Goal: Information Seeking & Learning: Find specific fact

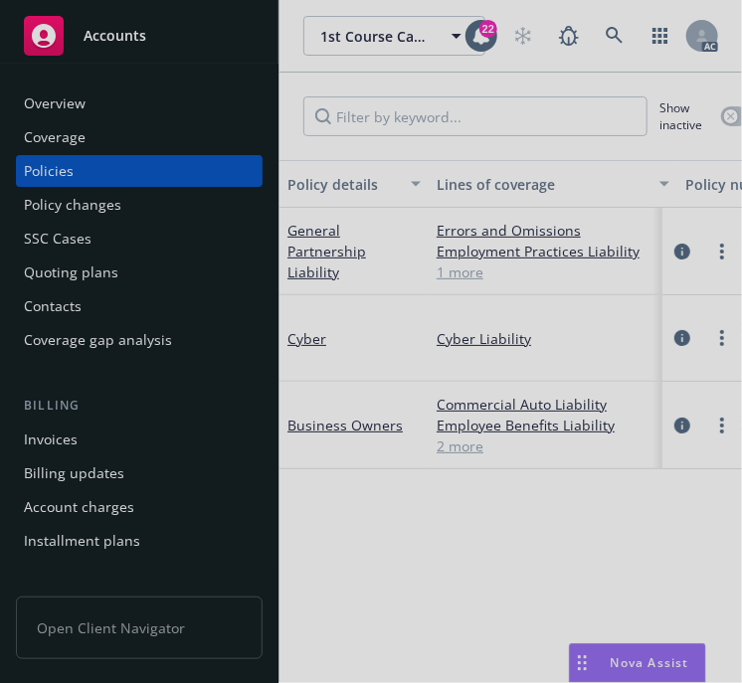
click at [614, 30] on div at bounding box center [371, 341] width 742 height 683
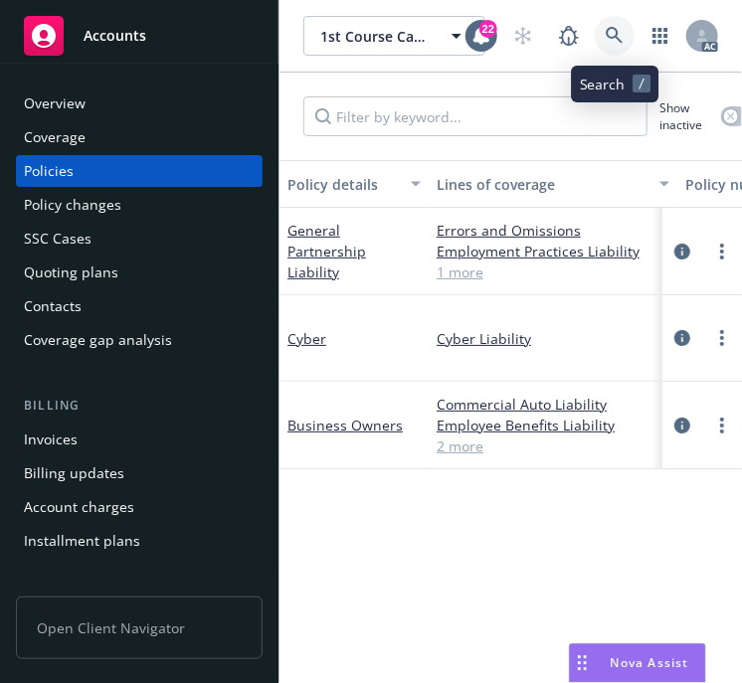
click at [608, 31] on icon at bounding box center [613, 35] width 17 height 17
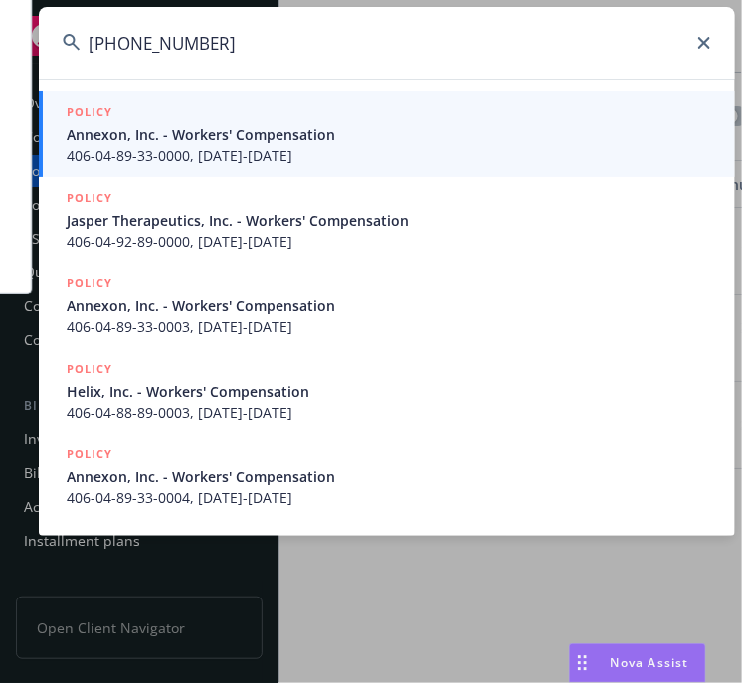
type input "[PHONE_NUMBER]"
click at [207, 143] on div "POLICY Annexon, Inc. - Workers' Compensation 406-04-89-33-0000, [DATE]-[DATE]" at bounding box center [389, 134] width 644 height 64
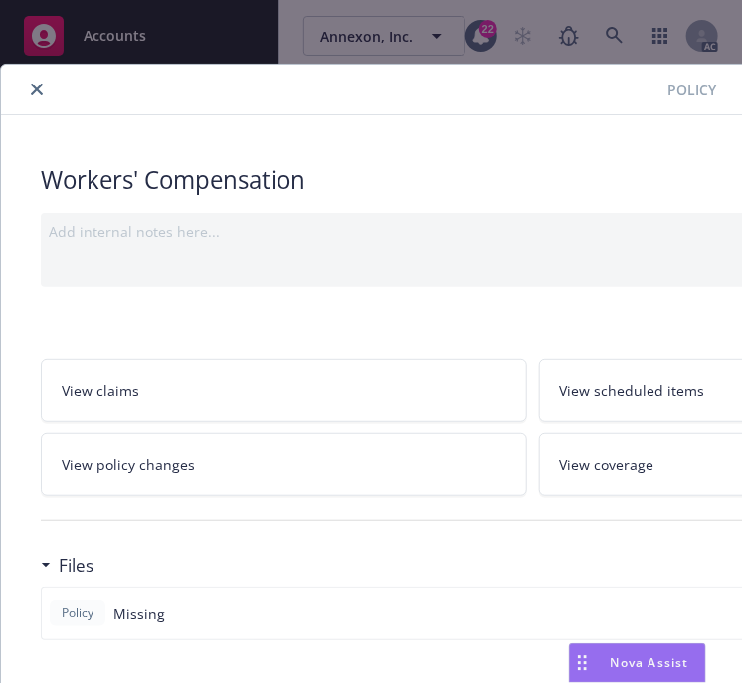
click at [43, 86] on button "close" at bounding box center [37, 90] width 24 height 24
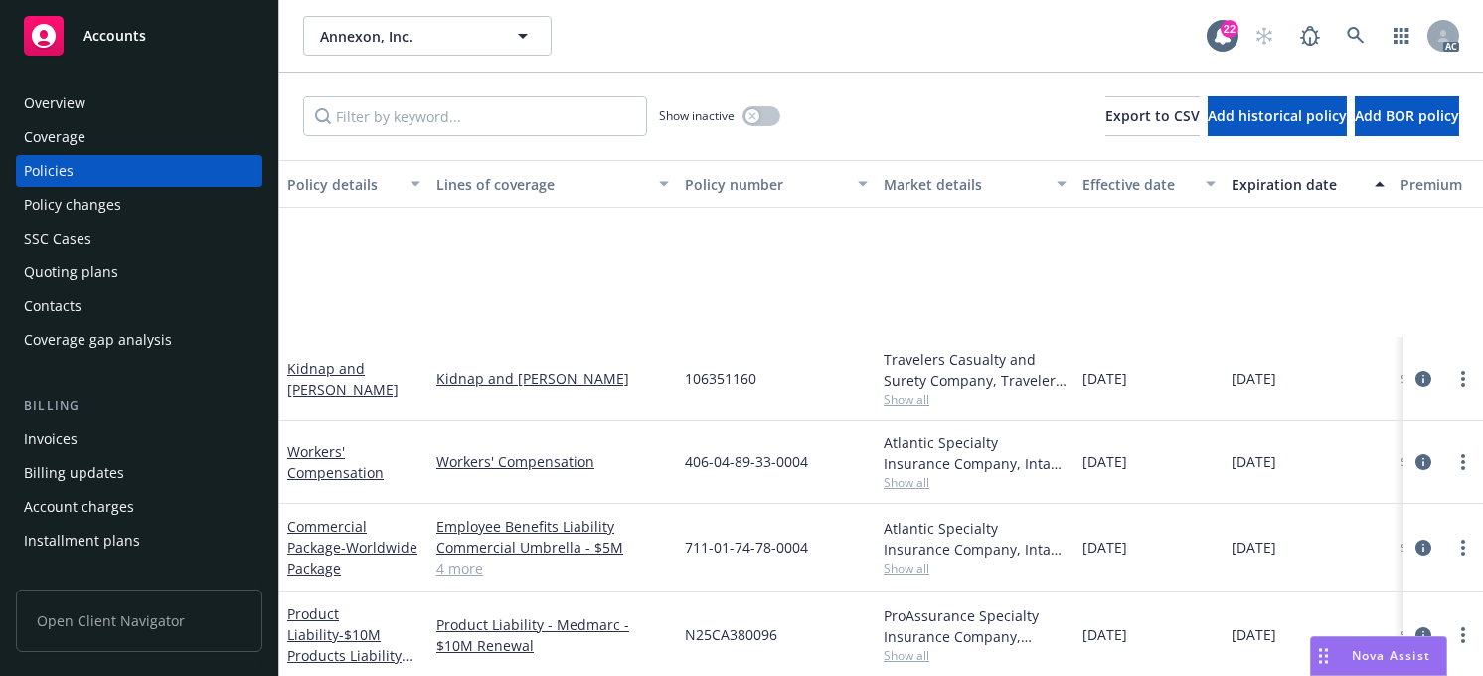
scroll to position [497, 0]
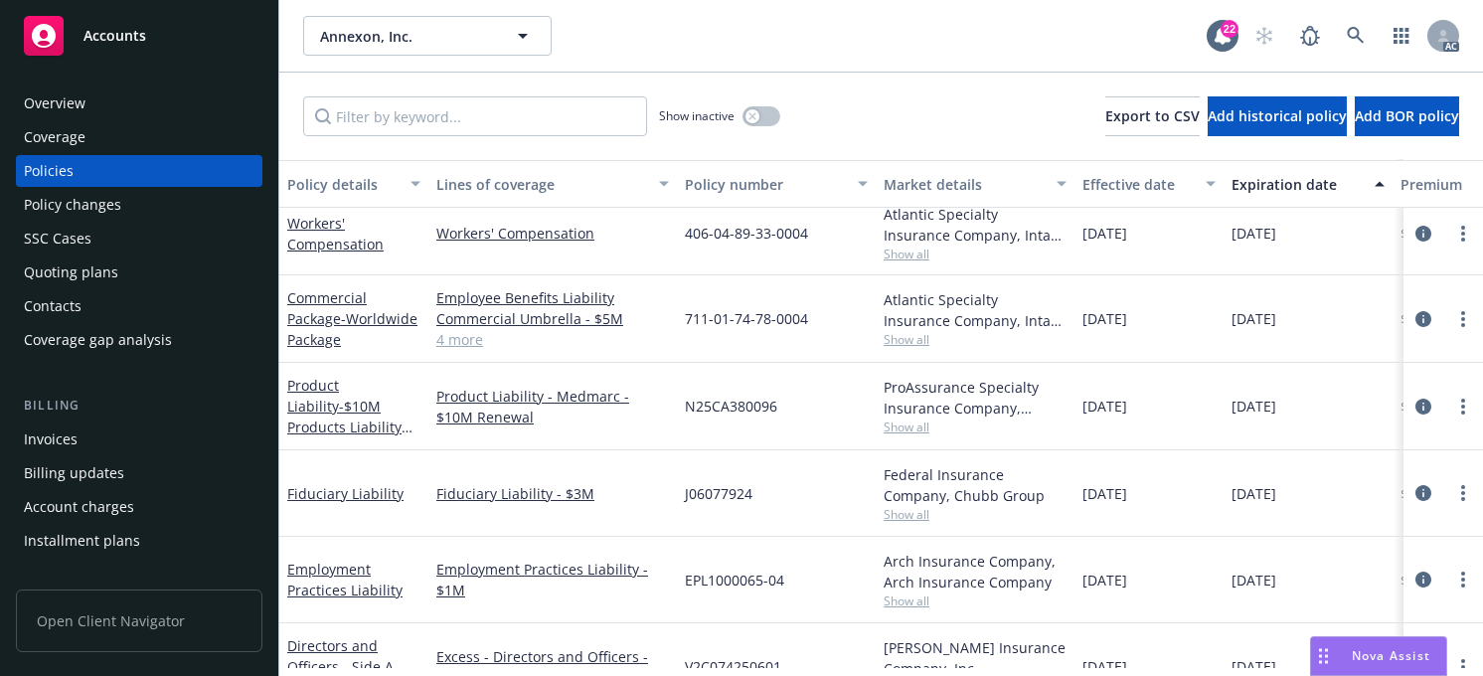
click at [732, 187] on div "Policy number" at bounding box center [765, 184] width 161 height 21
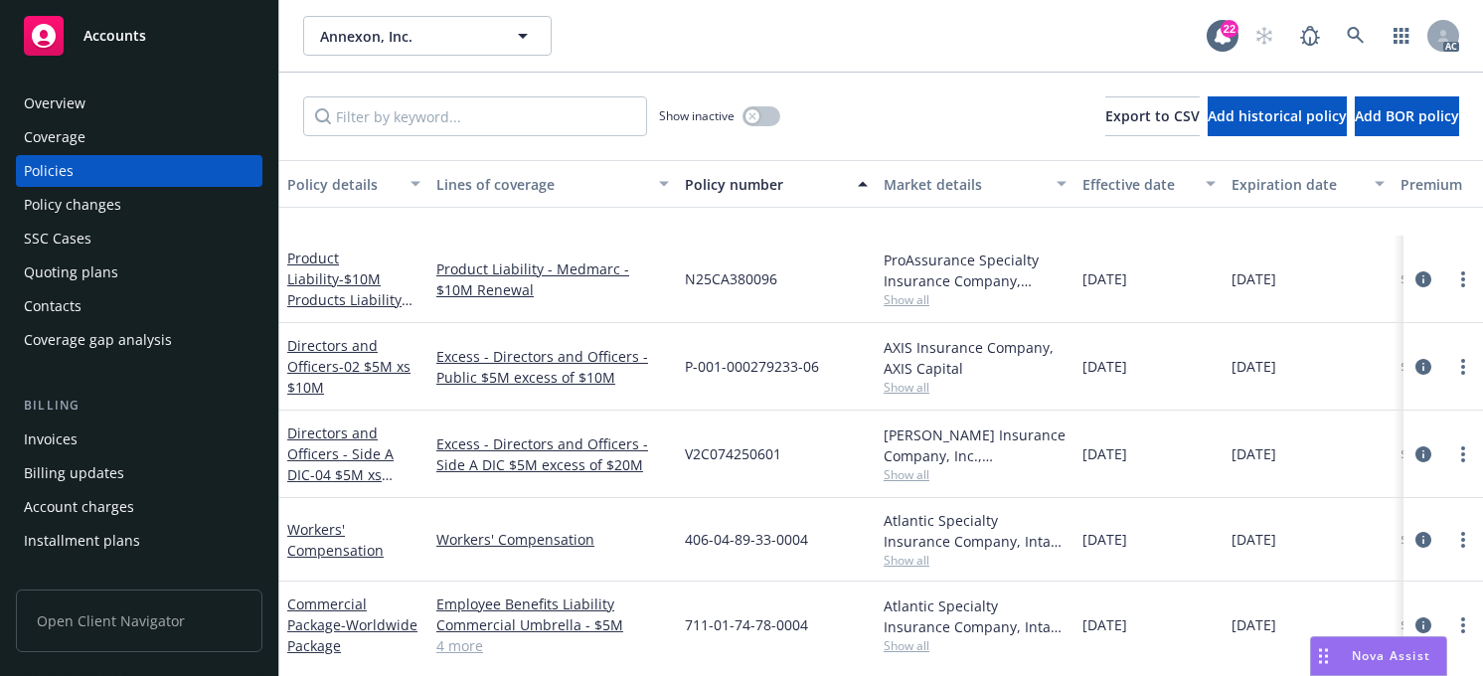
scroll to position [1730, 0]
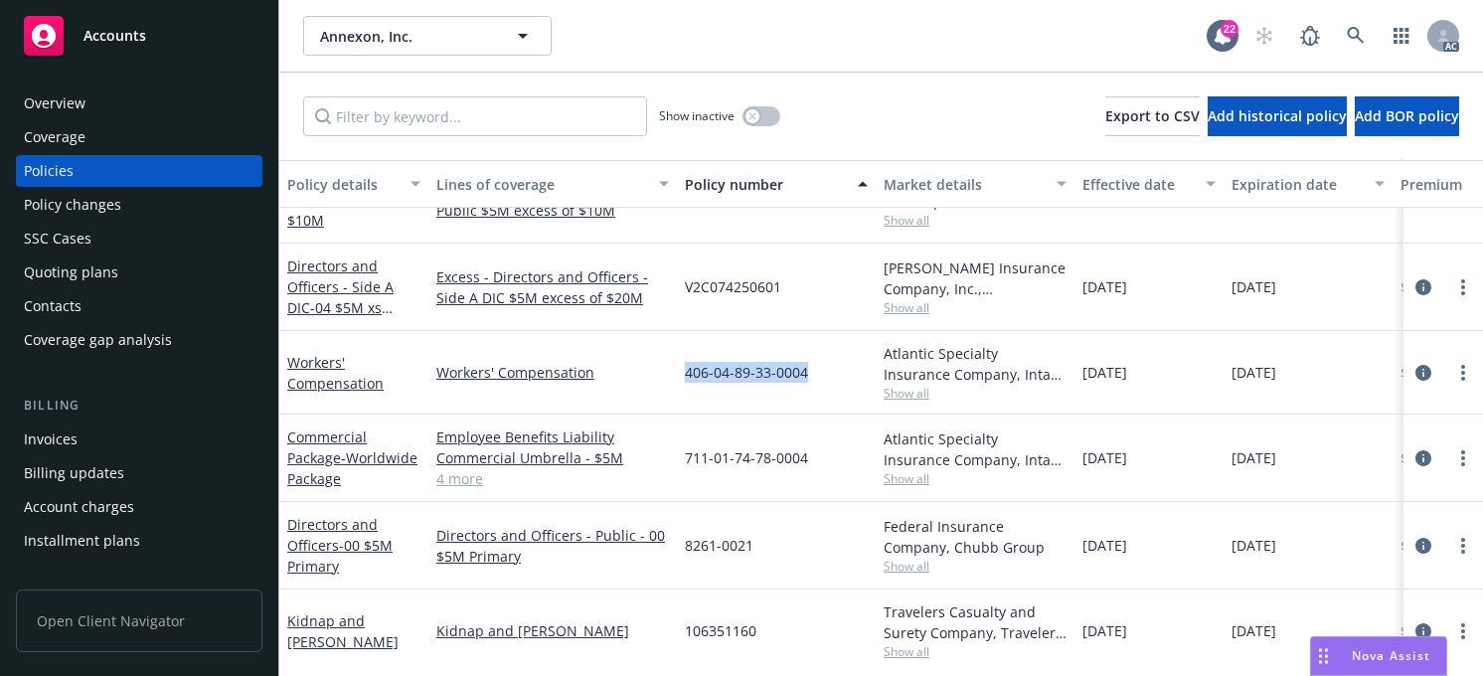
drag, startPoint x: 817, startPoint y: 369, endPoint x: 688, endPoint y: 370, distance: 129.2
click at [688, 370] on div "406-04-89-33-0004" at bounding box center [776, 373] width 199 height 84
click at [741, 360] on div "406-04-89-33-0004" at bounding box center [776, 373] width 199 height 84
drag, startPoint x: 810, startPoint y: 369, endPoint x: 686, endPoint y: 364, distance: 124.4
click at [686, 364] on div "406-04-89-33-0004" at bounding box center [776, 373] width 199 height 84
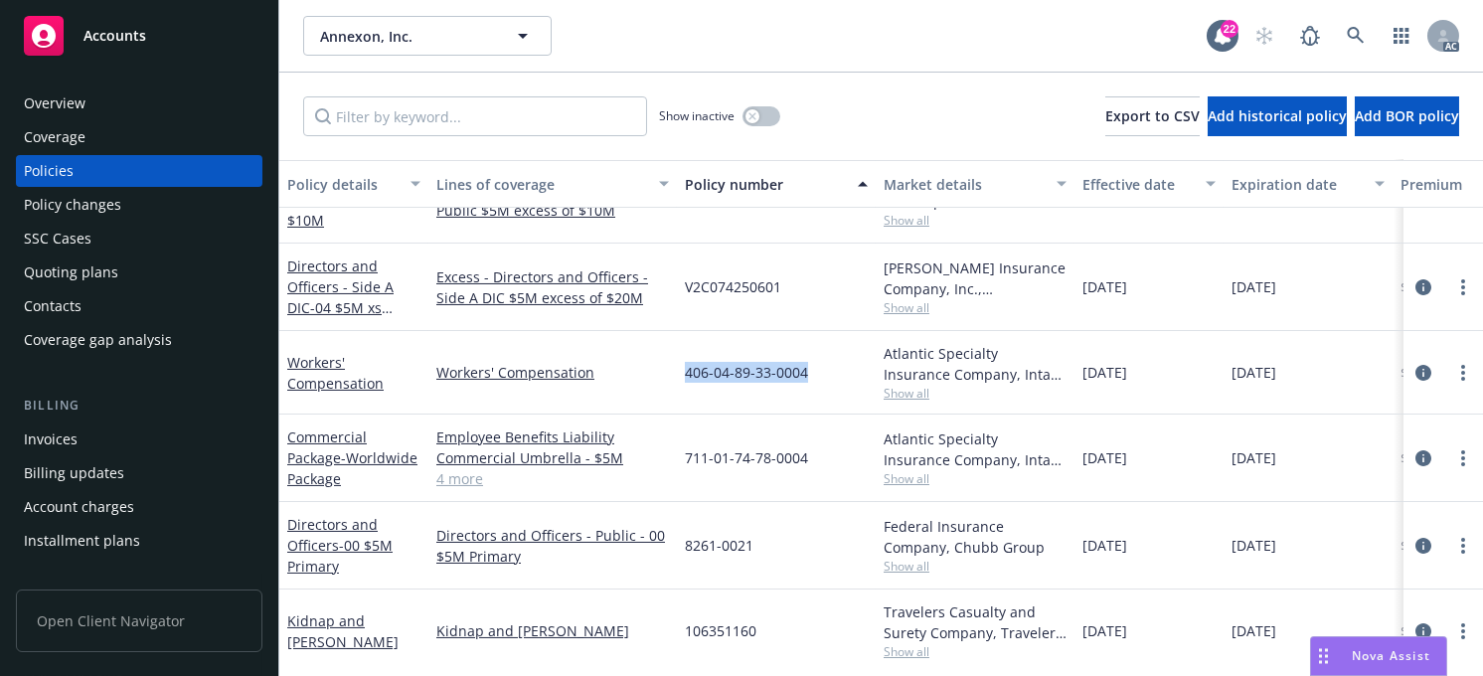
copy span "406-04-89-33-0004"
click at [741, 30] on icon at bounding box center [1356, 36] width 18 height 18
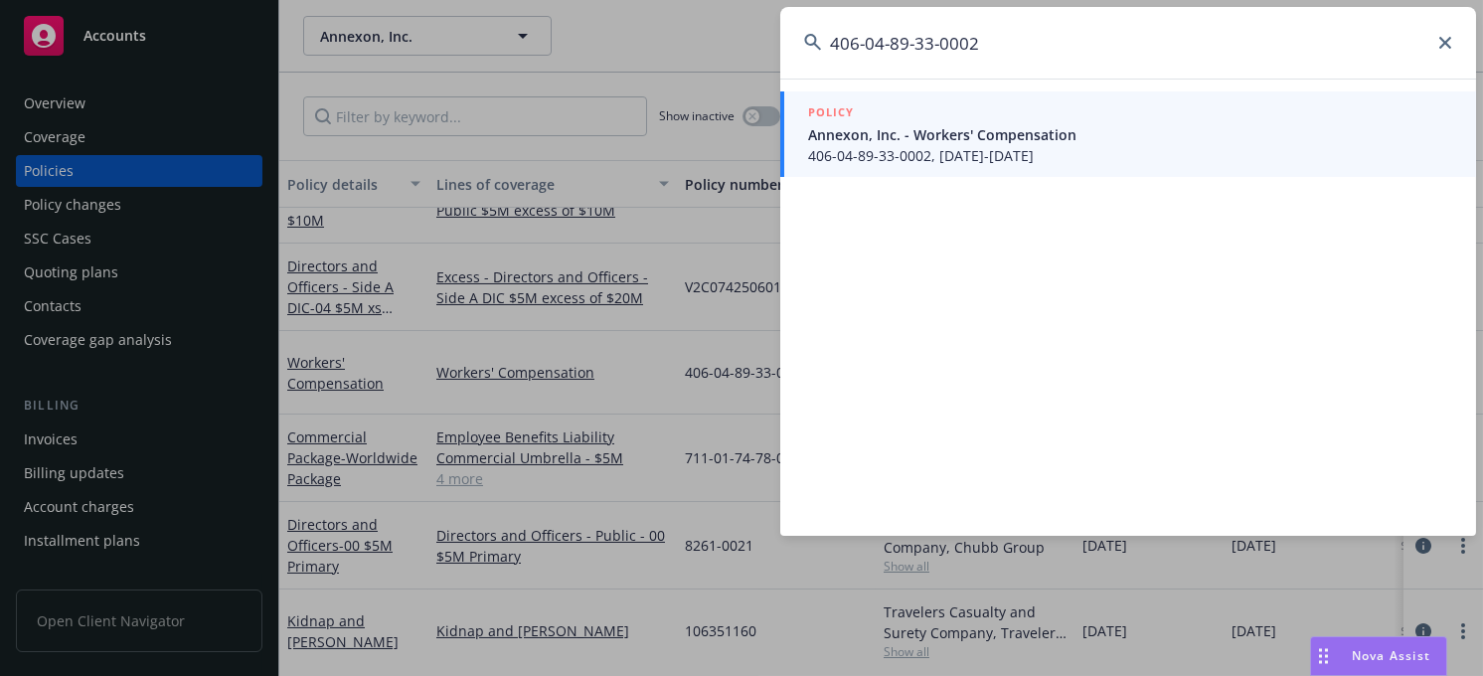
type input "406-04-89-33-0002"
click at [741, 129] on span "Annexon, Inc. - Workers' Compensation" at bounding box center [1130, 134] width 644 height 21
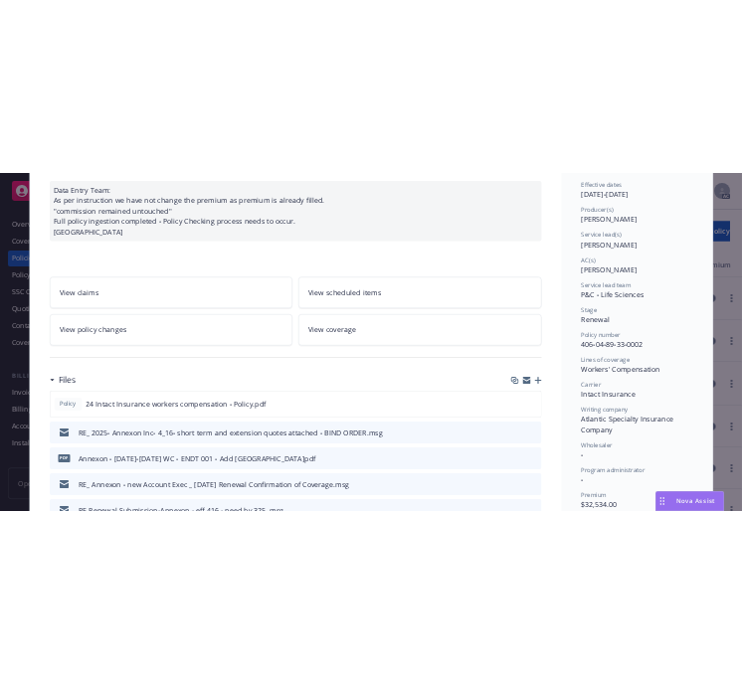
scroll to position [198, 0]
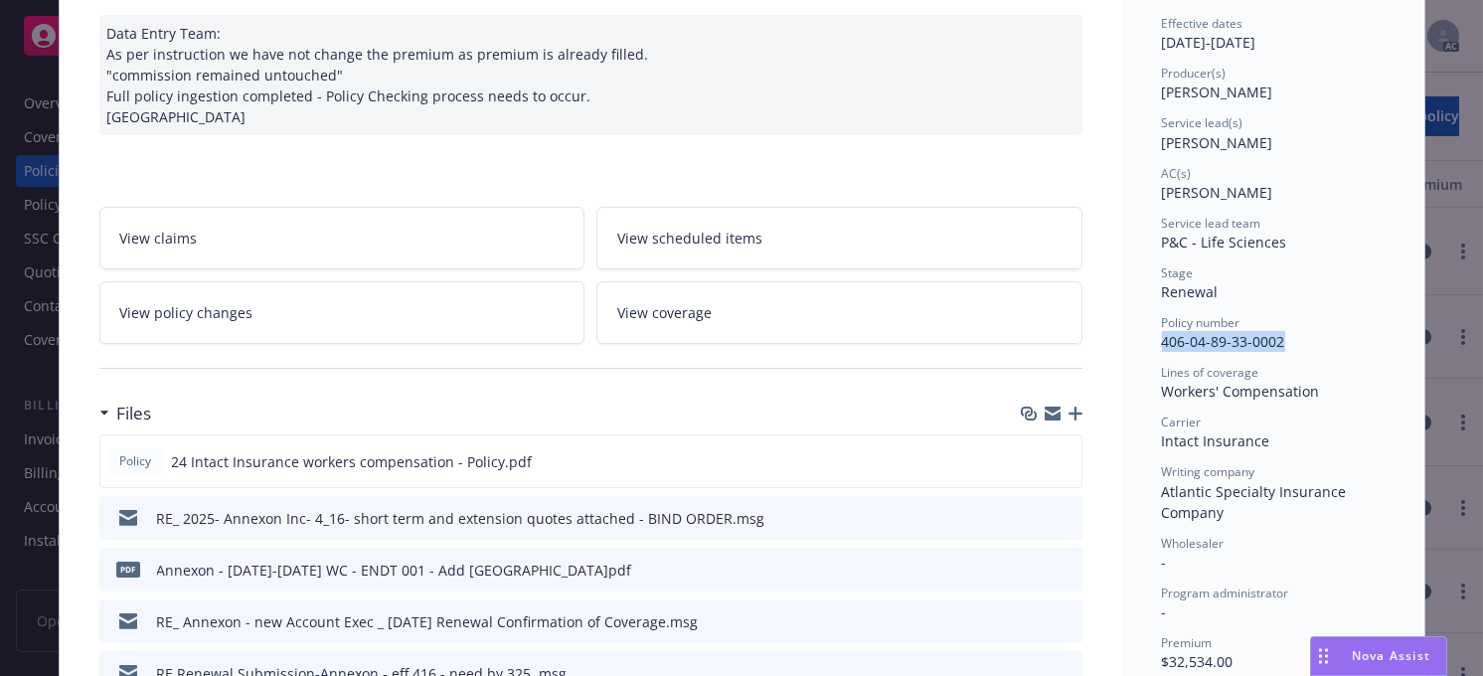
drag, startPoint x: 1287, startPoint y: 337, endPoint x: 1143, endPoint y: 332, distance: 144.2
copy span "406-04-89-33-0002"
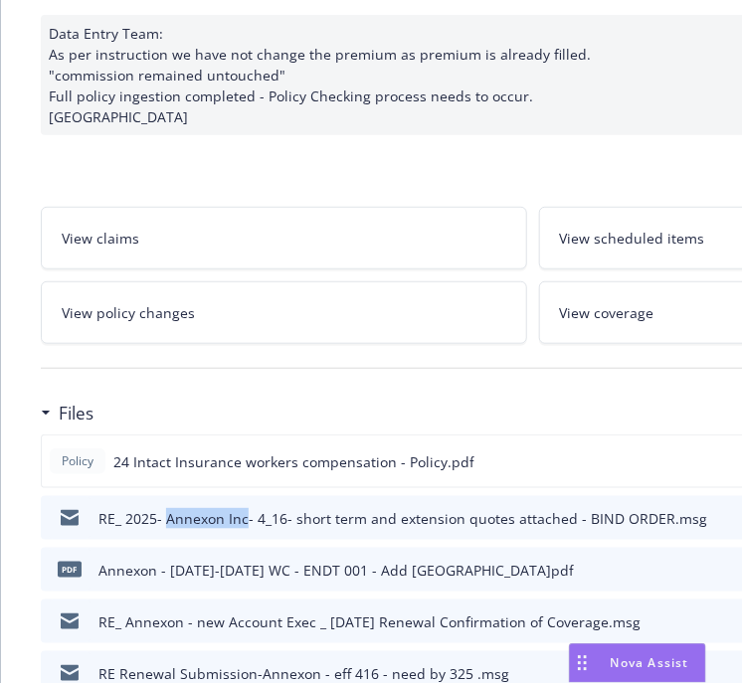
drag, startPoint x: 245, startPoint y: 512, endPoint x: 164, endPoint y: 511, distance: 80.5
click at [164, 511] on div "RE_ 2025- Annexon Inc- 4_16- short term and extension quotes attached - BIND OR…" at bounding box center [402, 518] width 608 height 21
copy div "Annexon Inc"
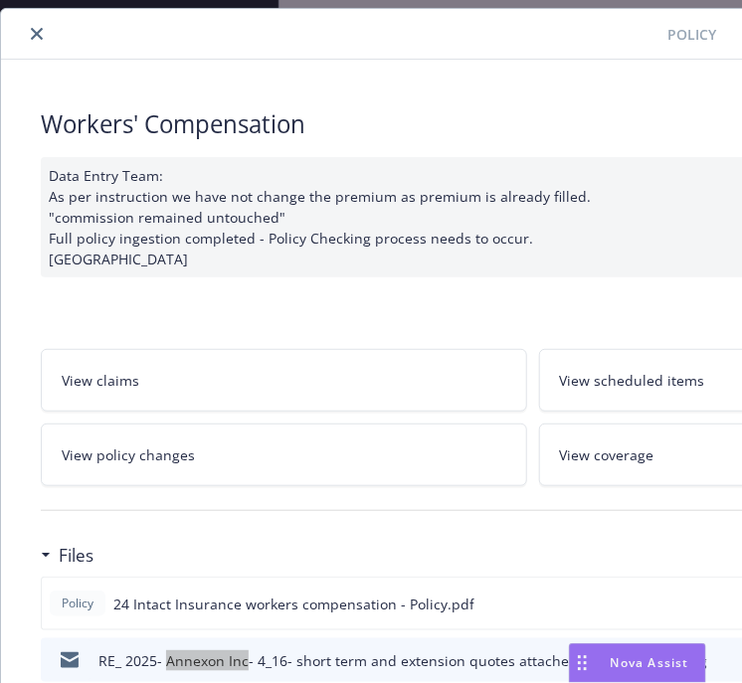
scroll to position [0, 0]
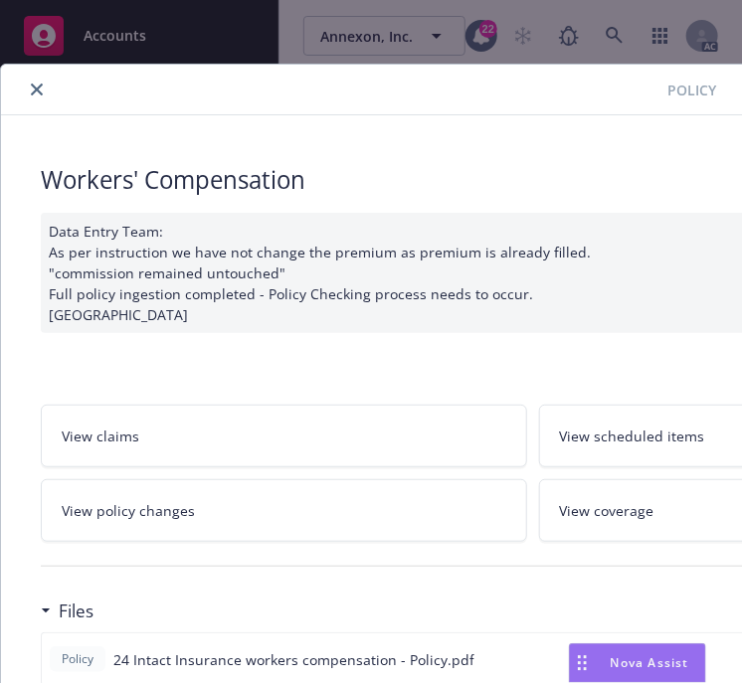
click at [42, 88] on icon "close" at bounding box center [37, 90] width 12 height 12
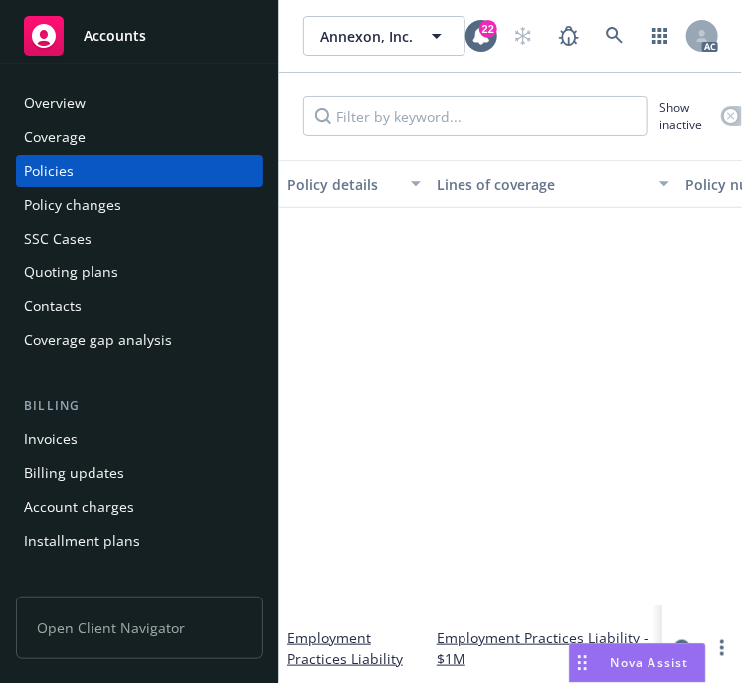
scroll to position [895, 0]
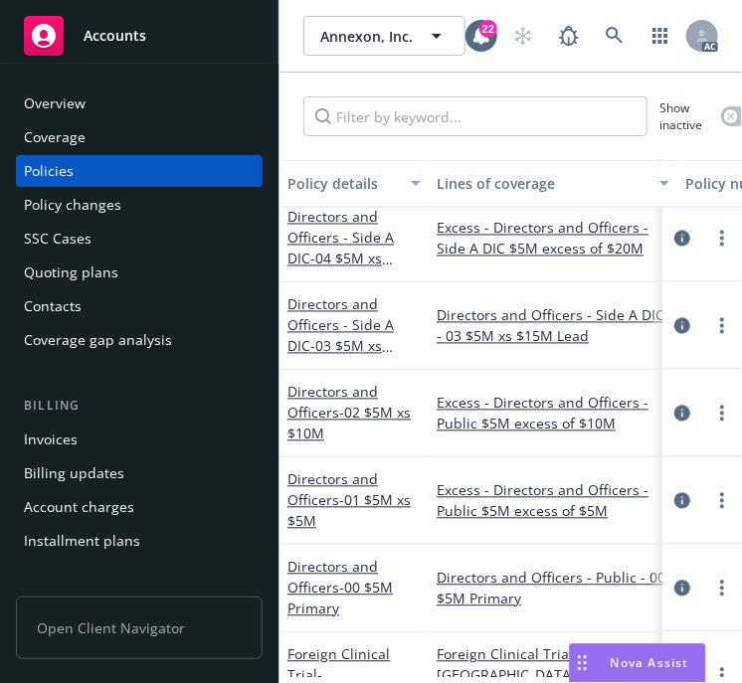
click at [89, 107] on div "Overview" at bounding box center [139, 103] width 231 height 32
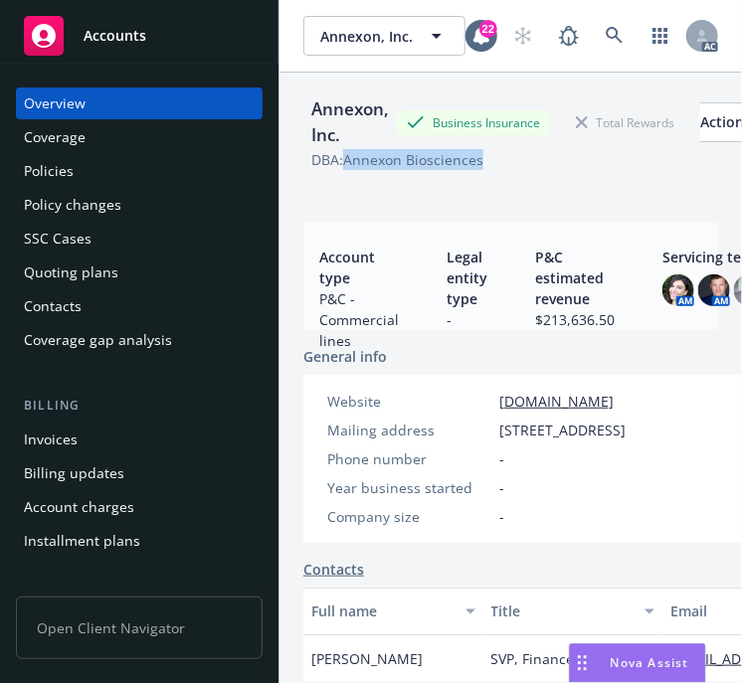
drag, startPoint x: 494, startPoint y: 159, endPoint x: 349, endPoint y: 156, distance: 145.2
click at [349, 156] on div "DBA: Annexon Biosciences" at bounding box center [510, 159] width 415 height 21
copy div "Annexon Biosciences"
